Goal: Find specific page/section: Find specific page/section

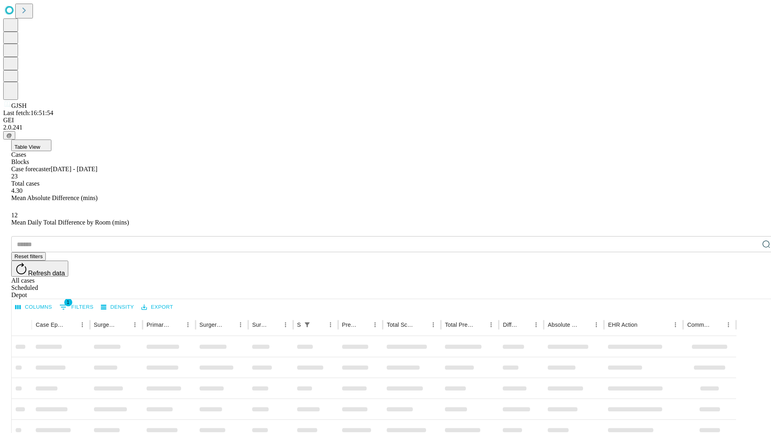
click at [750, 292] on div "Depot" at bounding box center [393, 295] width 764 height 7
